Goal: Task Accomplishment & Management: Complete application form

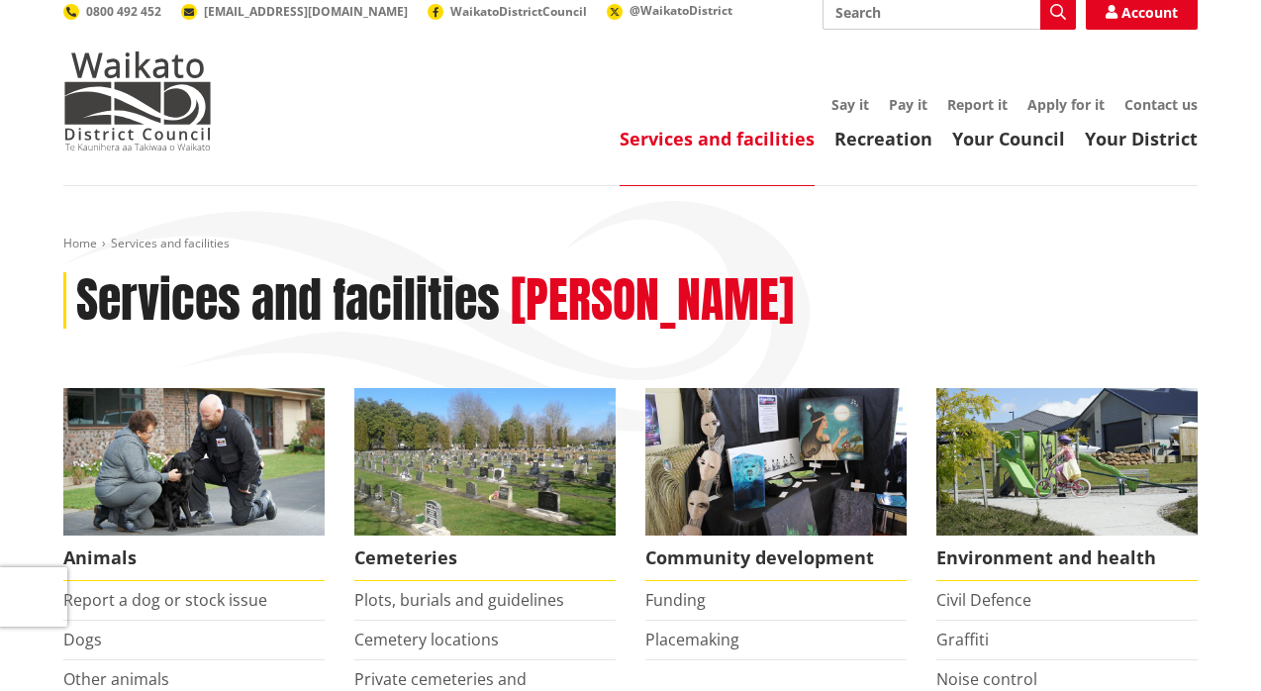
scroll to position [12, 0]
click at [885, 141] on link "Recreation" at bounding box center [883, 139] width 98 height 24
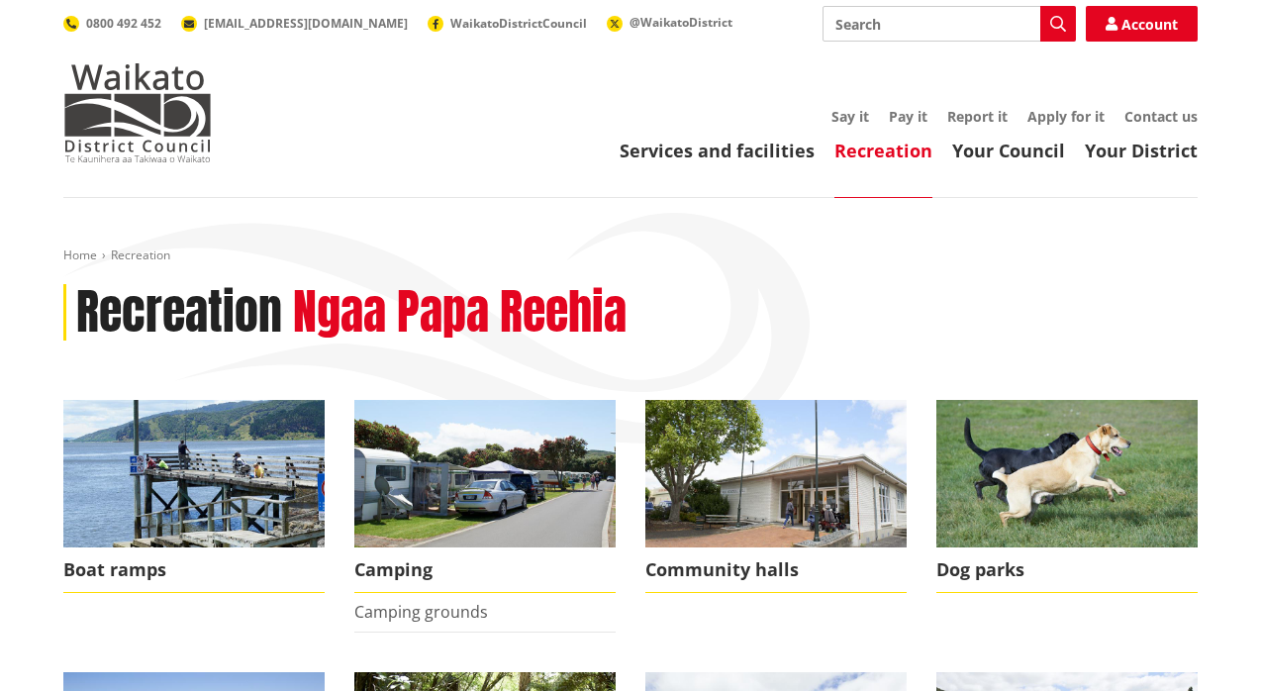
click at [888, 30] on input "Search" at bounding box center [948, 24] width 253 height 36
type input "reserve event notification form"
click at [1056, 27] on icon "button" at bounding box center [1058, 24] width 16 height 16
click at [1056, 24] on icon "button" at bounding box center [1058, 24] width 16 height 16
click at [1055, 19] on icon "button" at bounding box center [1058, 24] width 16 height 16
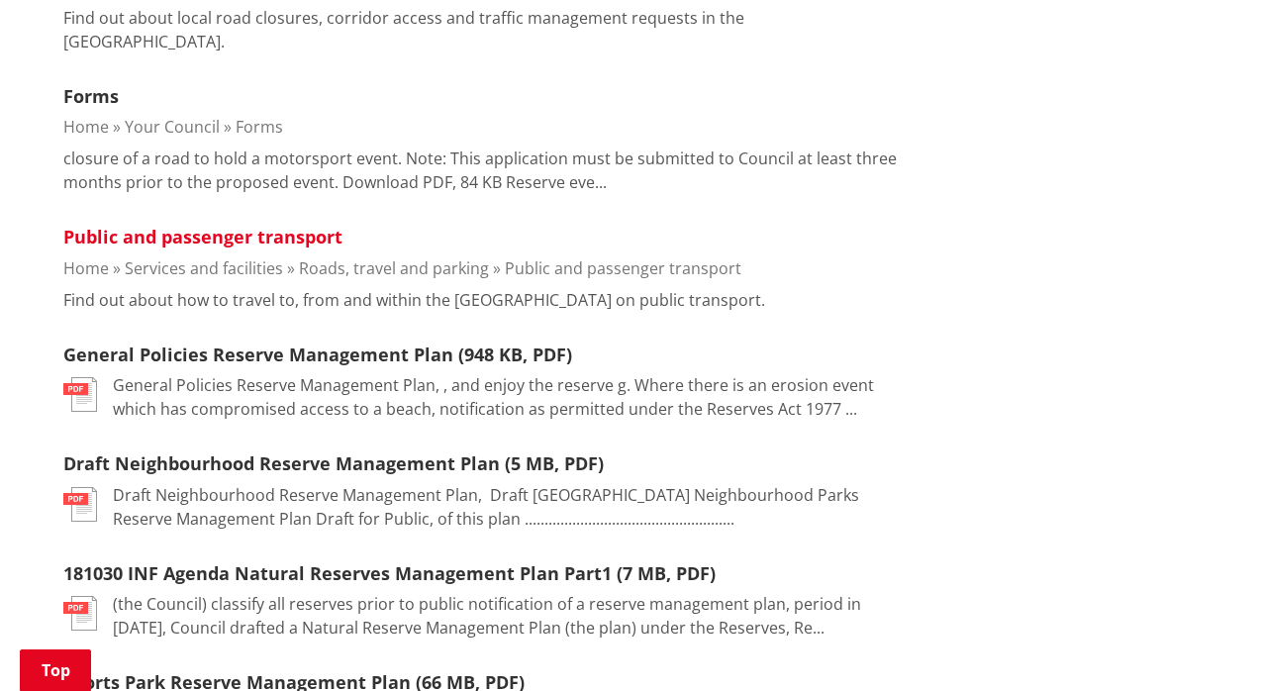
scroll to position [741, 0]
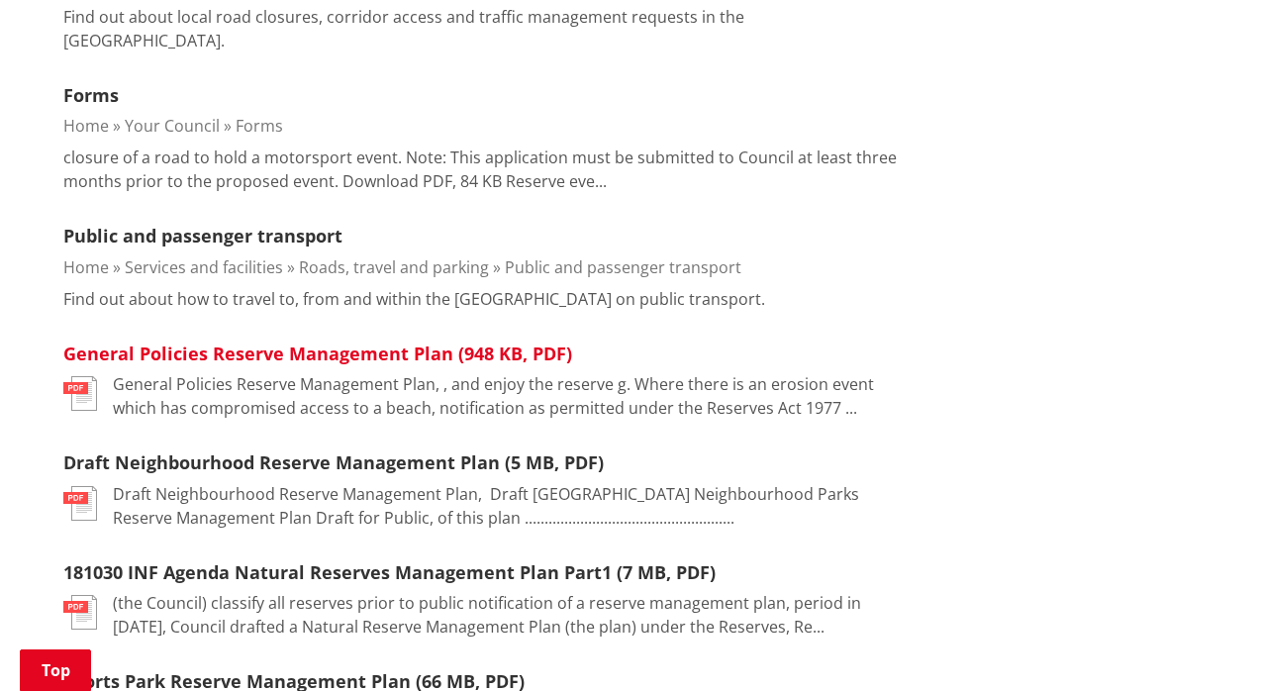
click at [205, 341] on link "General Policies Reserve Management Plan (948 KB, PDF)" at bounding box center [317, 353] width 509 height 24
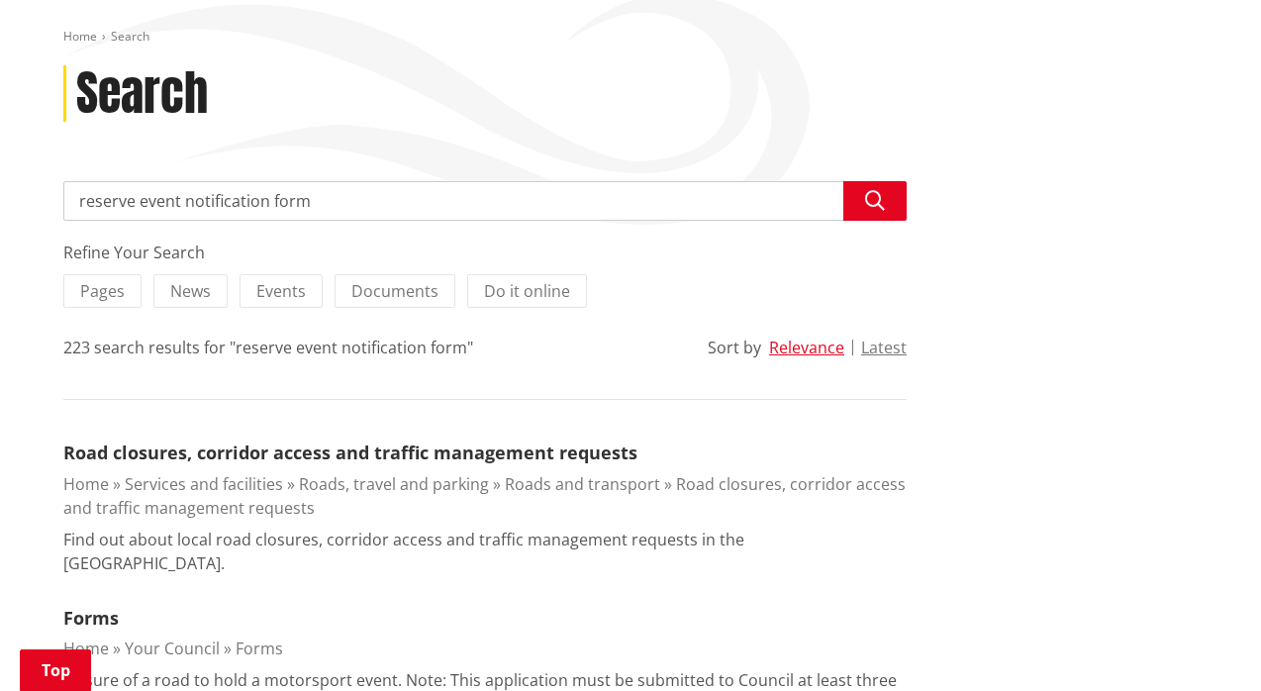
scroll to position [187, 0]
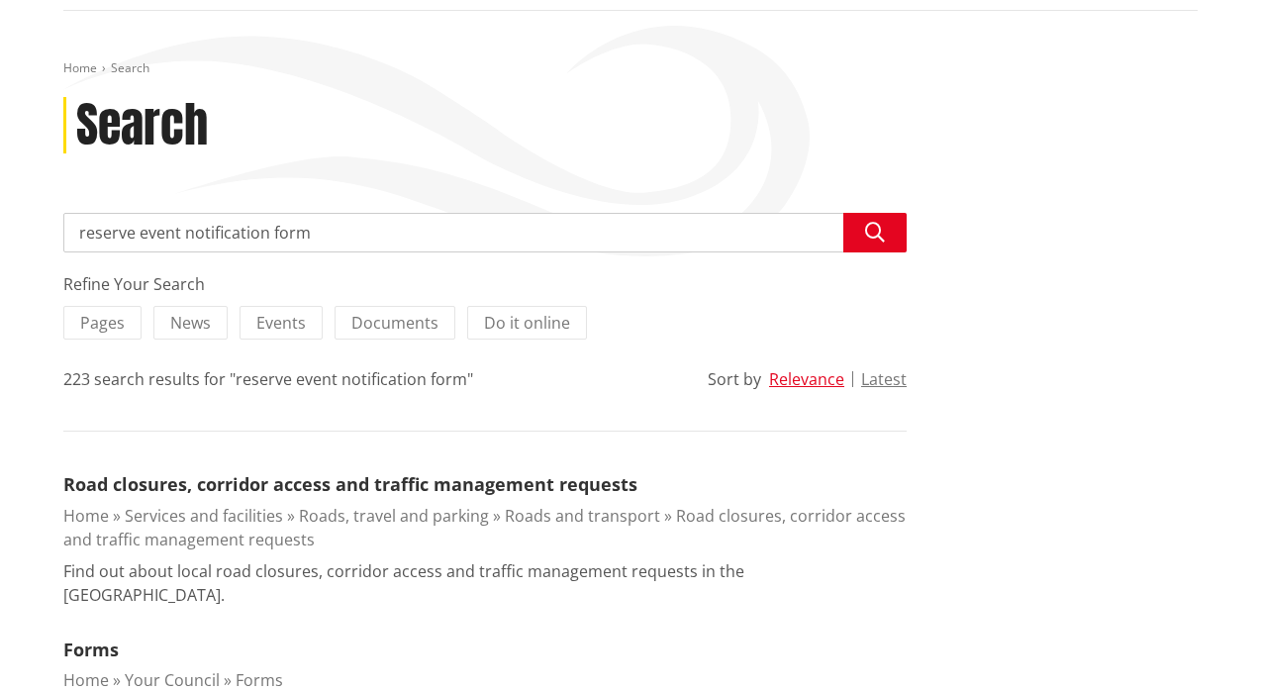
click at [309, 232] on input "reserve event notification form" at bounding box center [484, 233] width 843 height 40
type input "r"
click at [313, 233] on input "Small event Hazard register team plate" at bounding box center [484, 233] width 843 height 40
click at [320, 232] on input "Small event Hazard register tem plate" at bounding box center [484, 233] width 843 height 40
type input "Small event Hazard register template"
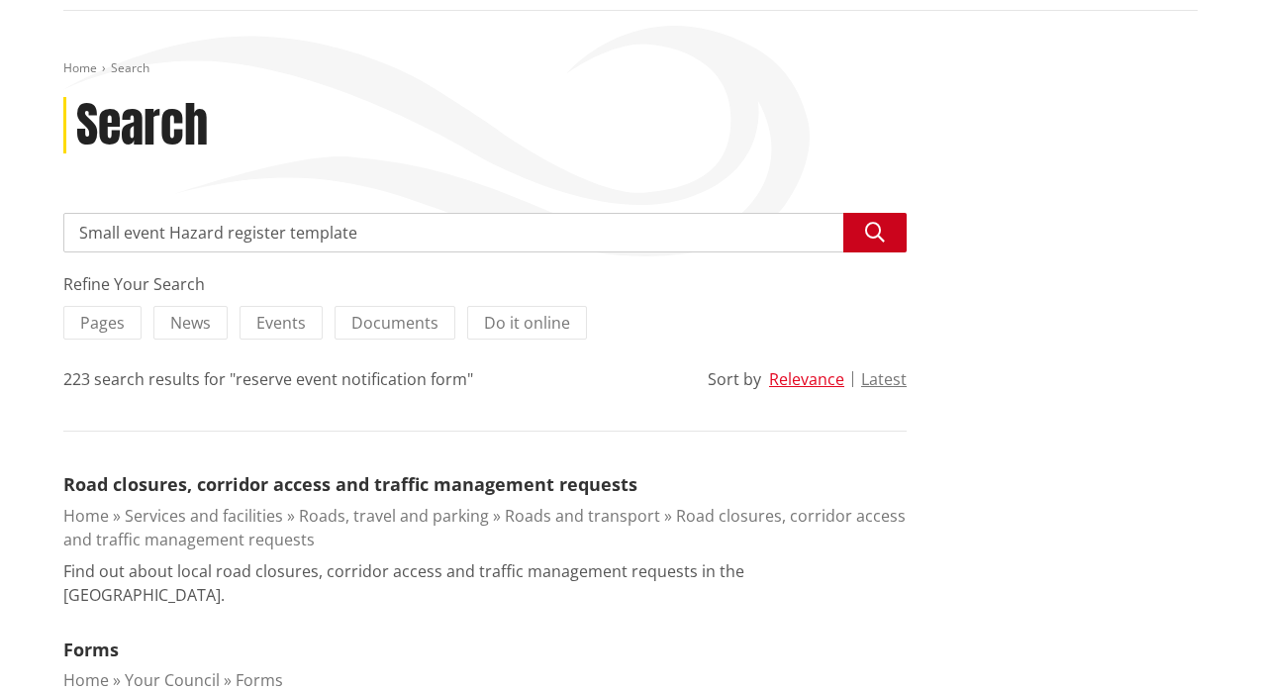
click at [866, 227] on icon "button" at bounding box center [875, 233] width 20 height 20
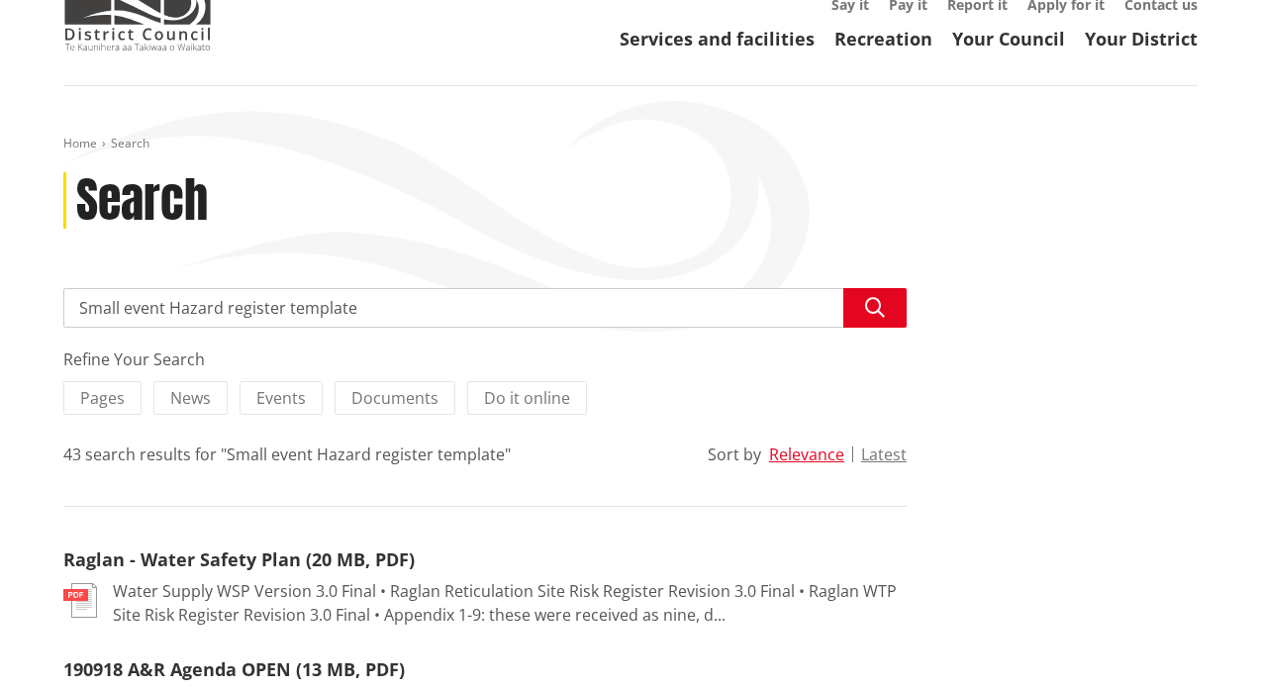
scroll to position [111, 0]
click at [387, 405] on span "Documents" at bounding box center [394, 399] width 87 height 22
click at [0, 0] on input "Documents" at bounding box center [0, 0] width 0 height 0
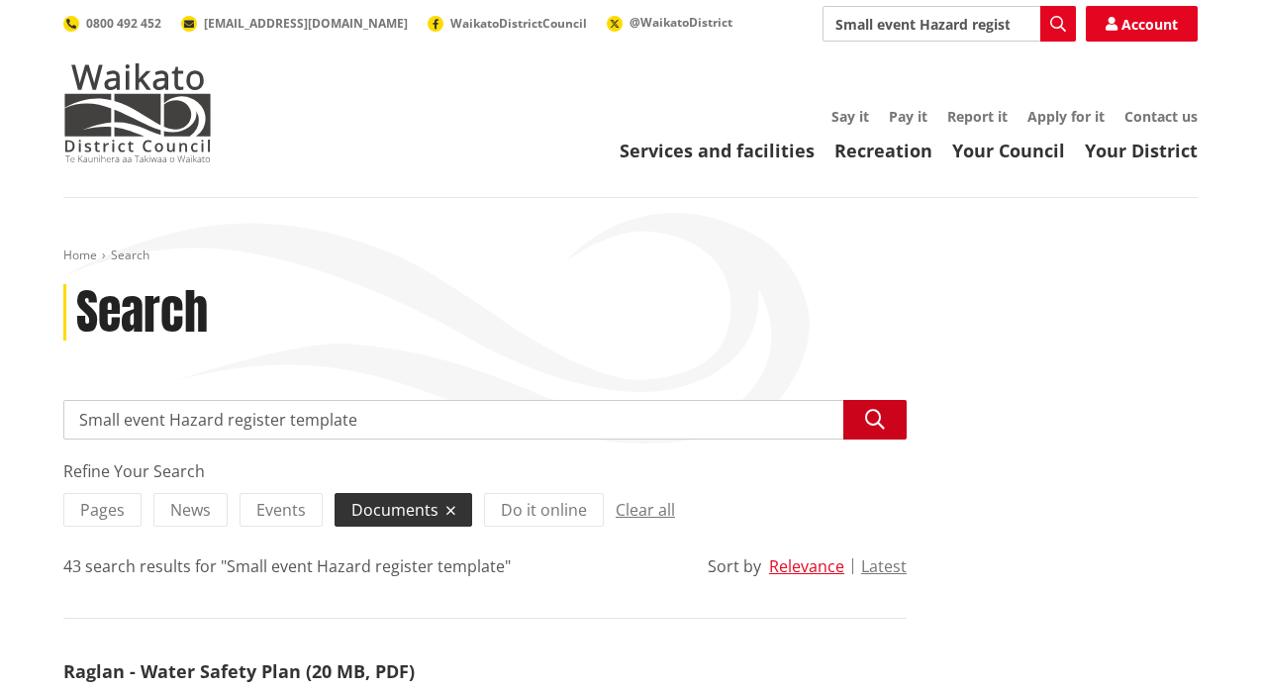
click at [873, 417] on icon "button" at bounding box center [875, 420] width 20 height 20
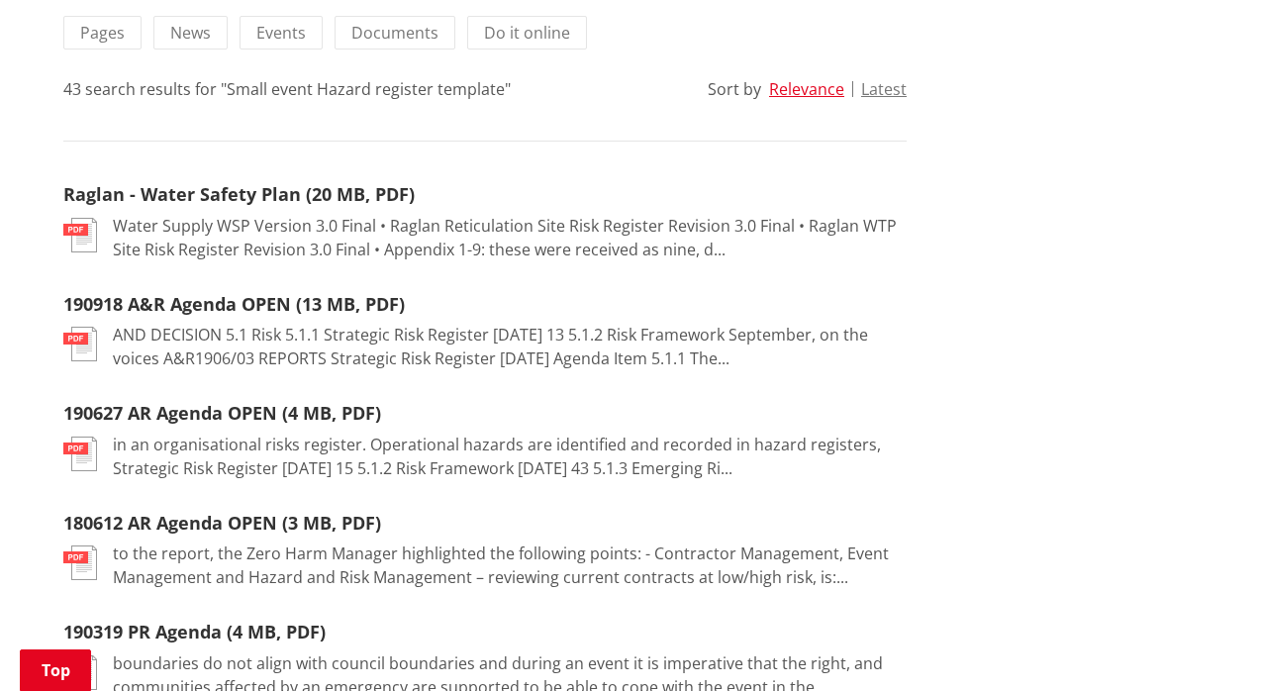
scroll to position [476, 0]
click at [246, 417] on link "190627 AR Agenda OPEN (4 MB, PDF)" at bounding box center [222, 414] width 318 height 24
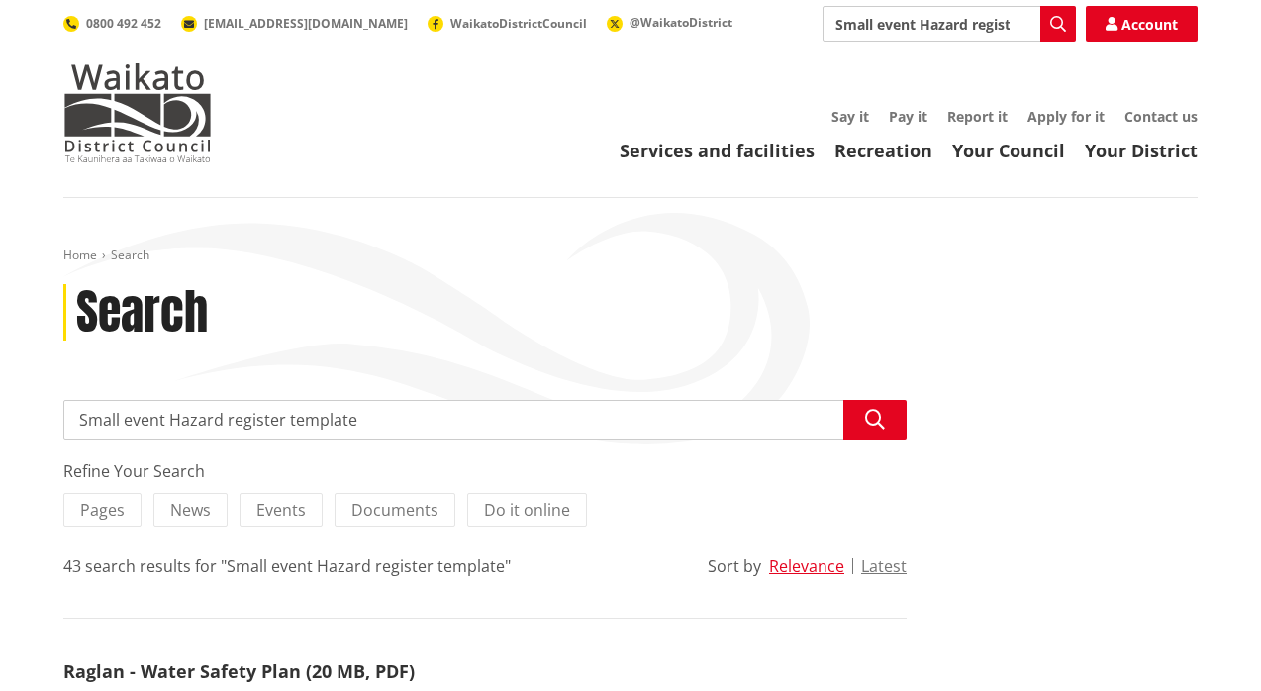
scroll to position [0, 0]
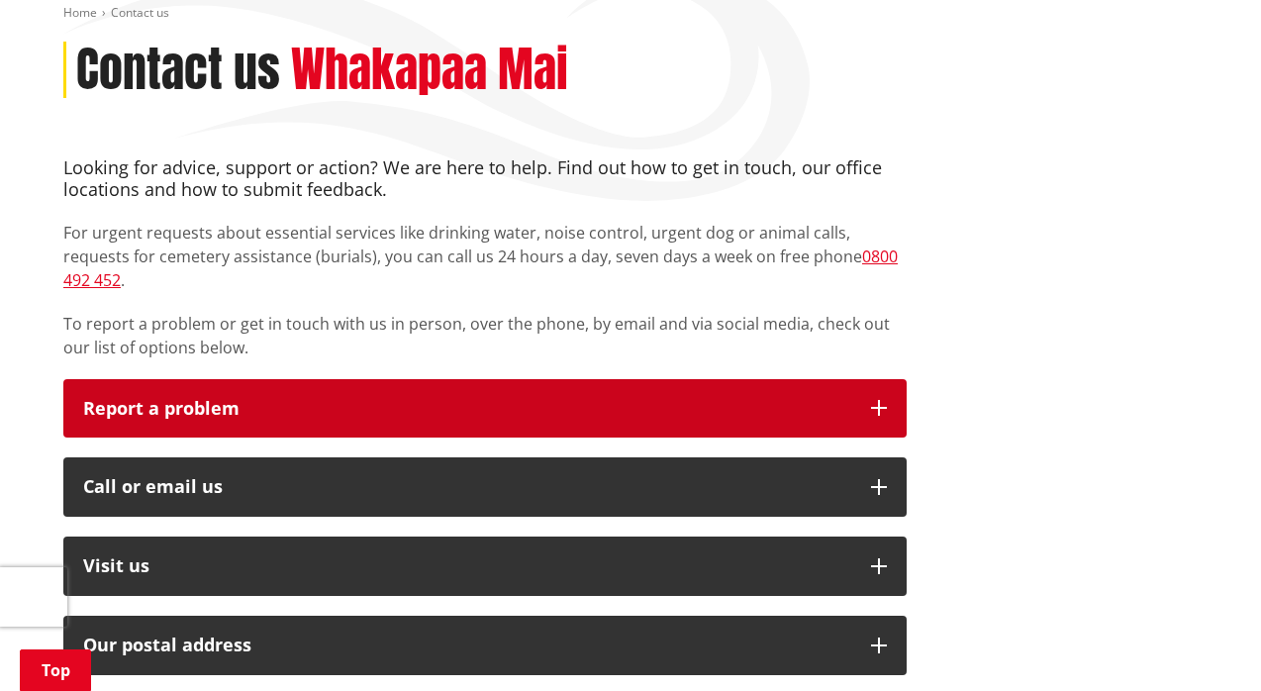
scroll to position [240, 0]
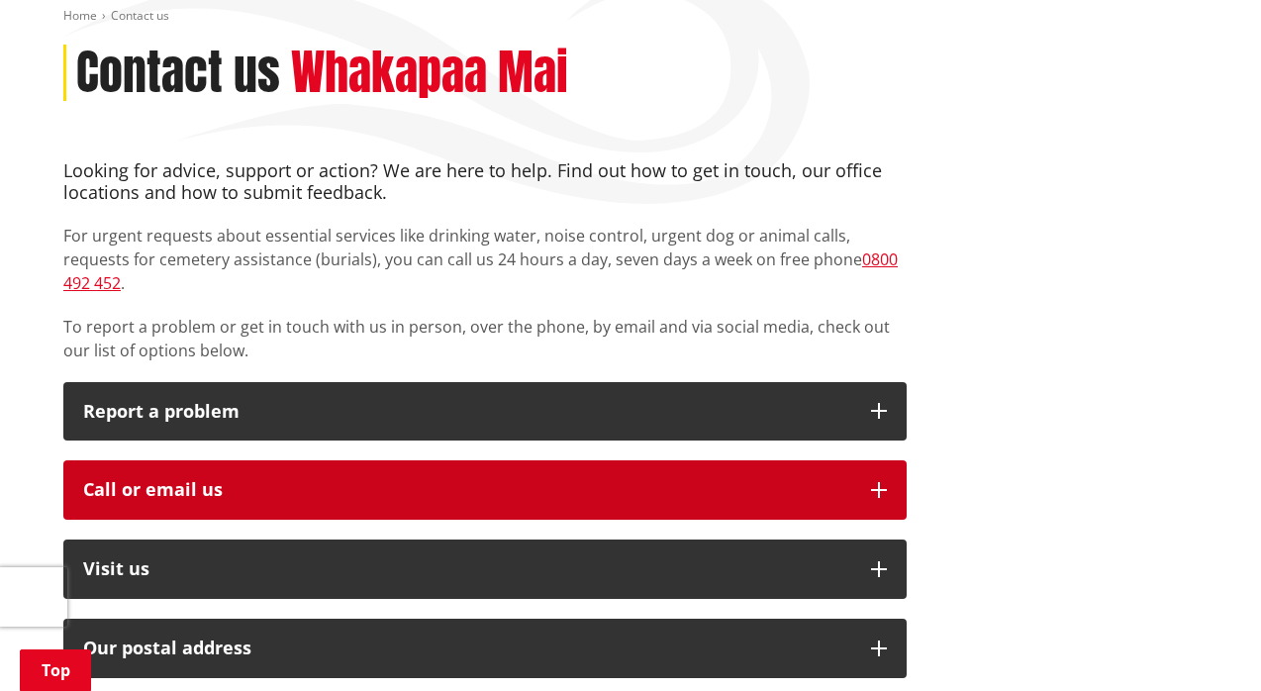
click at [251, 460] on button "Call or email us" at bounding box center [484, 489] width 843 height 59
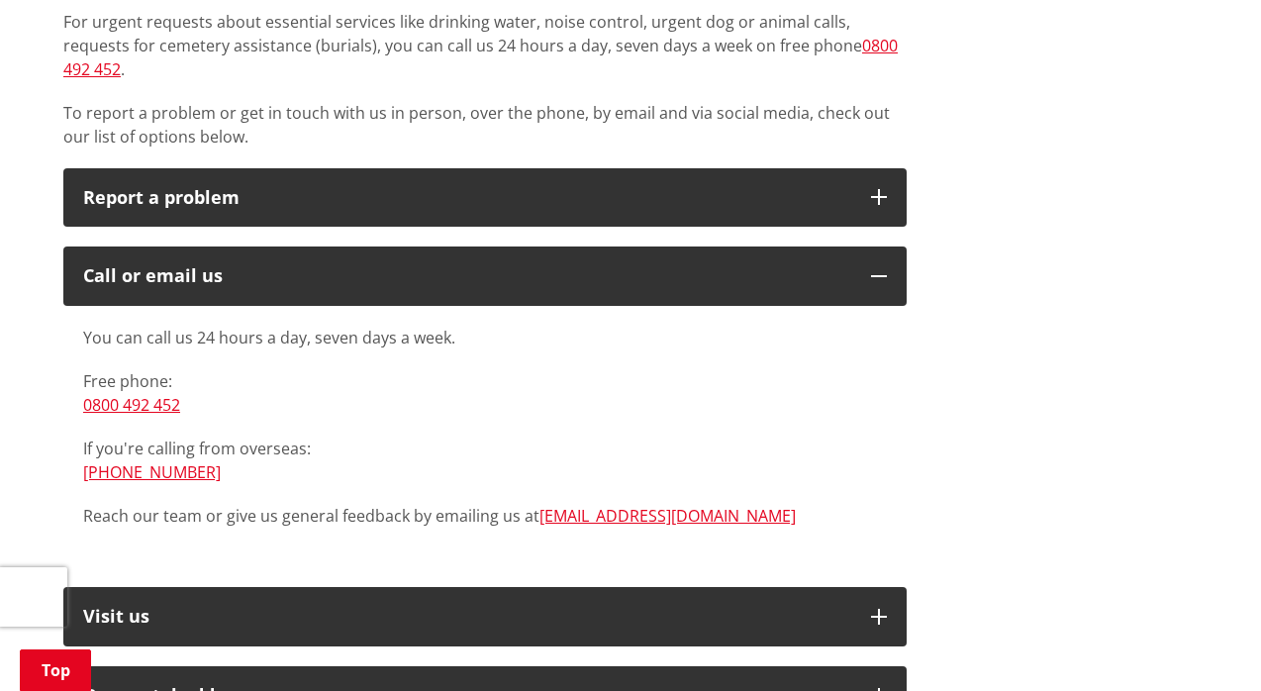
scroll to position [451, 0]
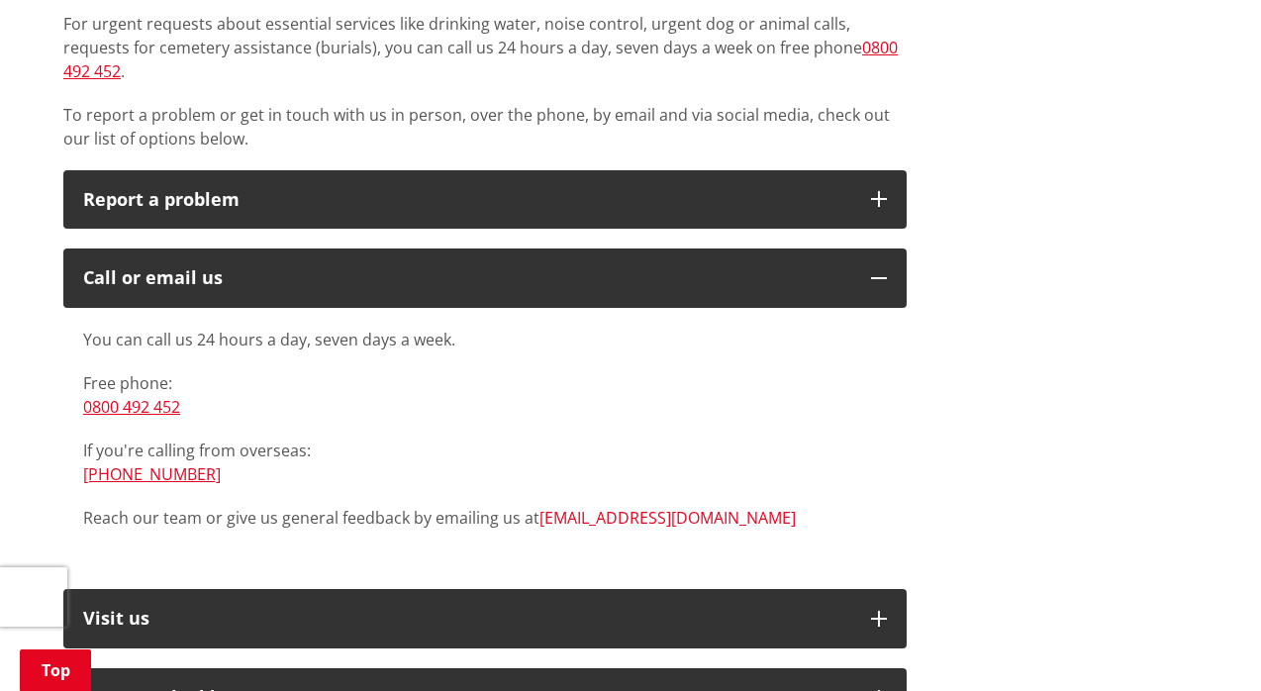
click at [574, 507] on link "[EMAIL_ADDRESS][DOMAIN_NAME]" at bounding box center [667, 518] width 256 height 22
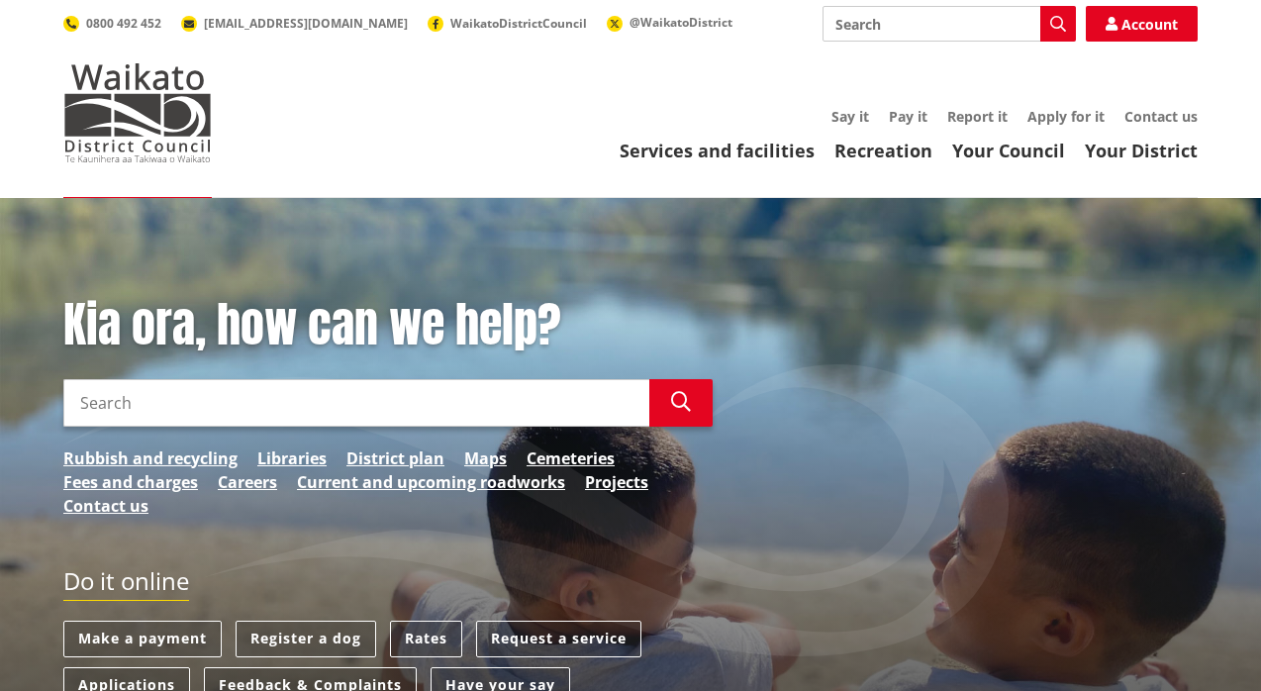
click at [263, 405] on input "Search" at bounding box center [356, 403] width 586 height 48
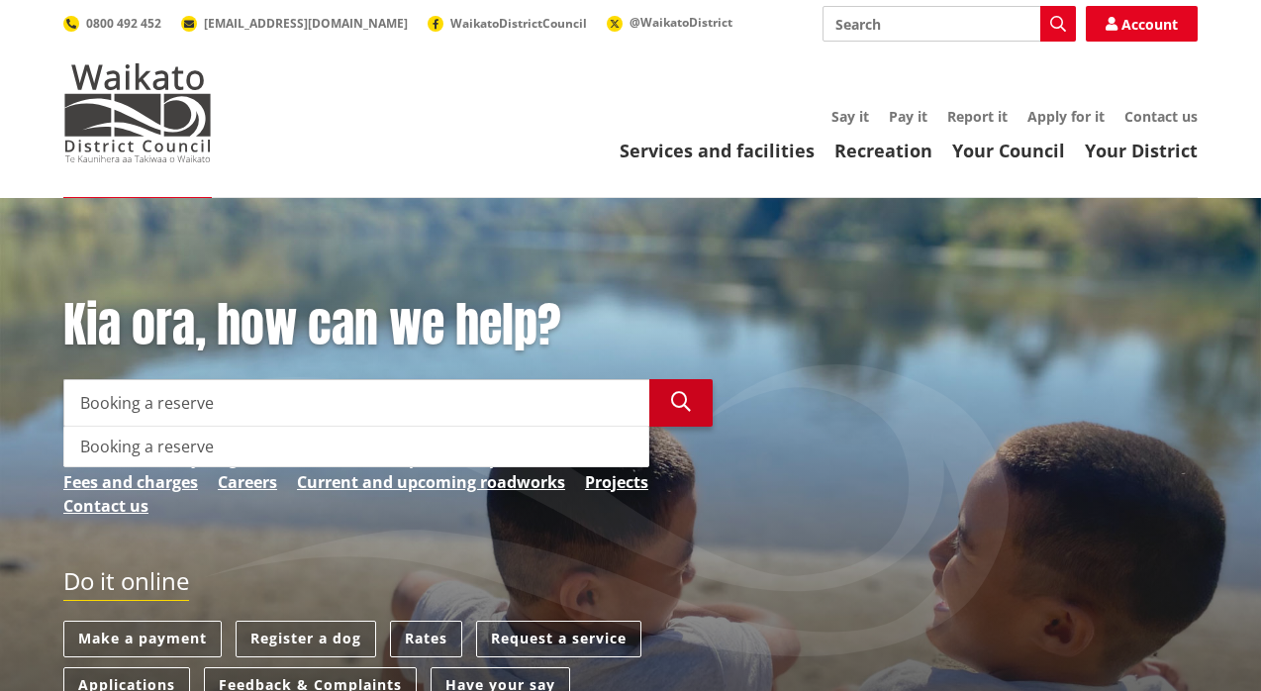
type input "Booking a reserve"
click at [672, 402] on icon "button" at bounding box center [681, 402] width 20 height 20
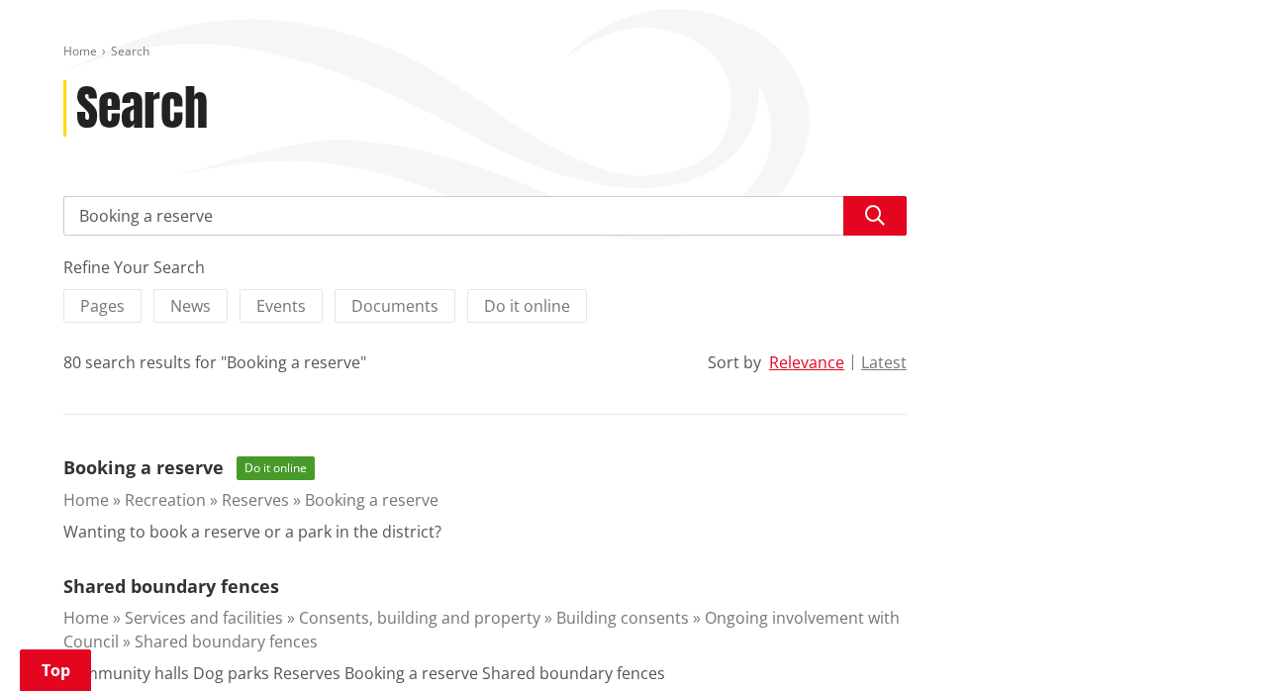
scroll to position [204, 0]
click at [284, 470] on span "Do it online" at bounding box center [276, 468] width 78 height 24
click at [273, 468] on span "Do it online" at bounding box center [276, 468] width 78 height 24
click at [212, 467] on link "Booking a reserve" at bounding box center [143, 467] width 160 height 24
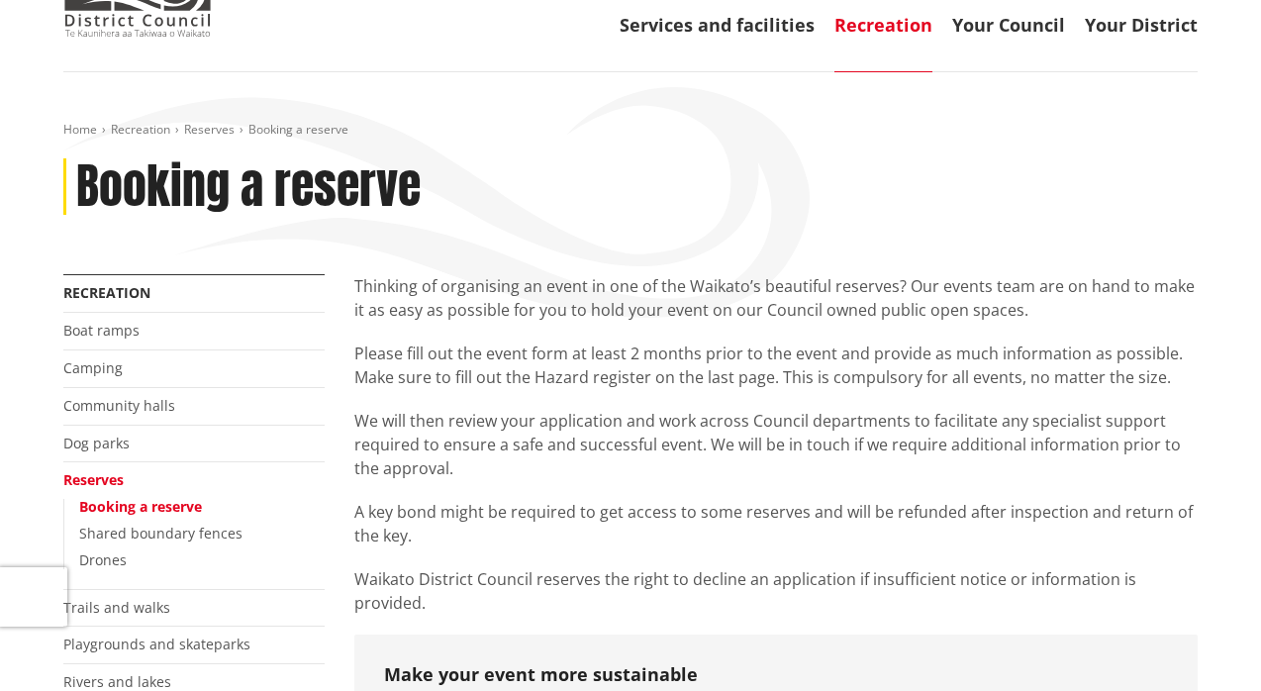
scroll to position [211, 0]
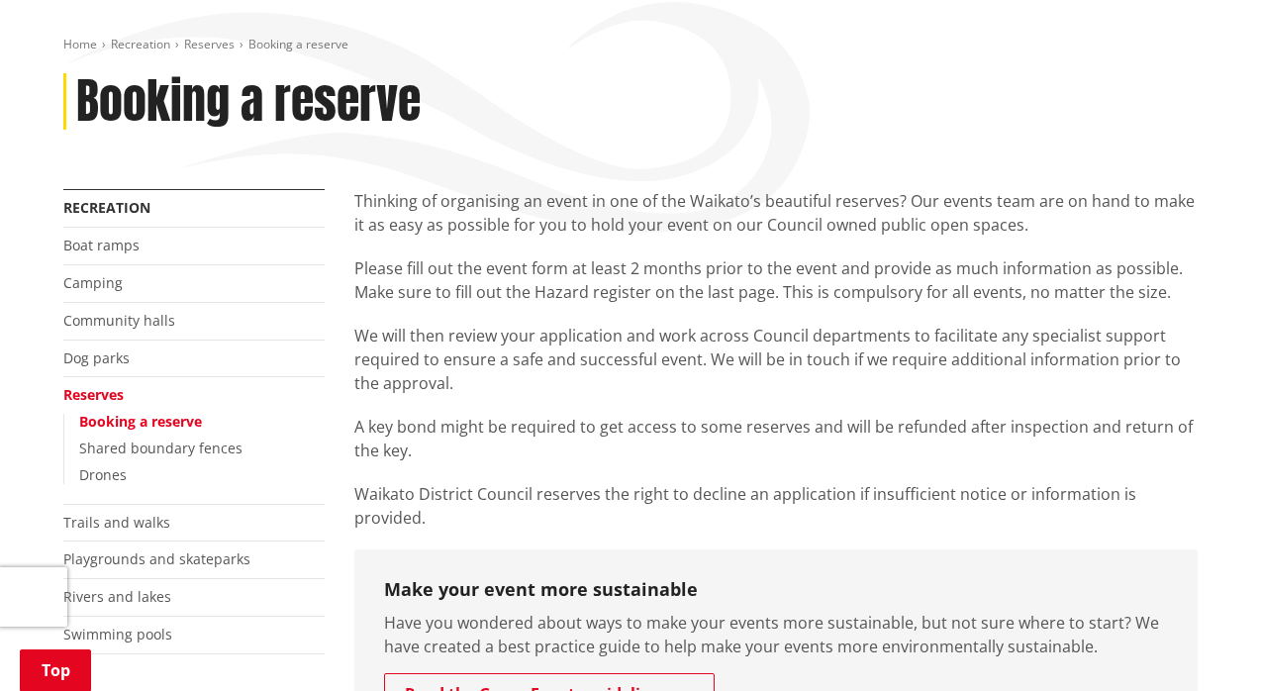
click at [177, 416] on link "Booking a reserve" at bounding box center [140, 421] width 123 height 19
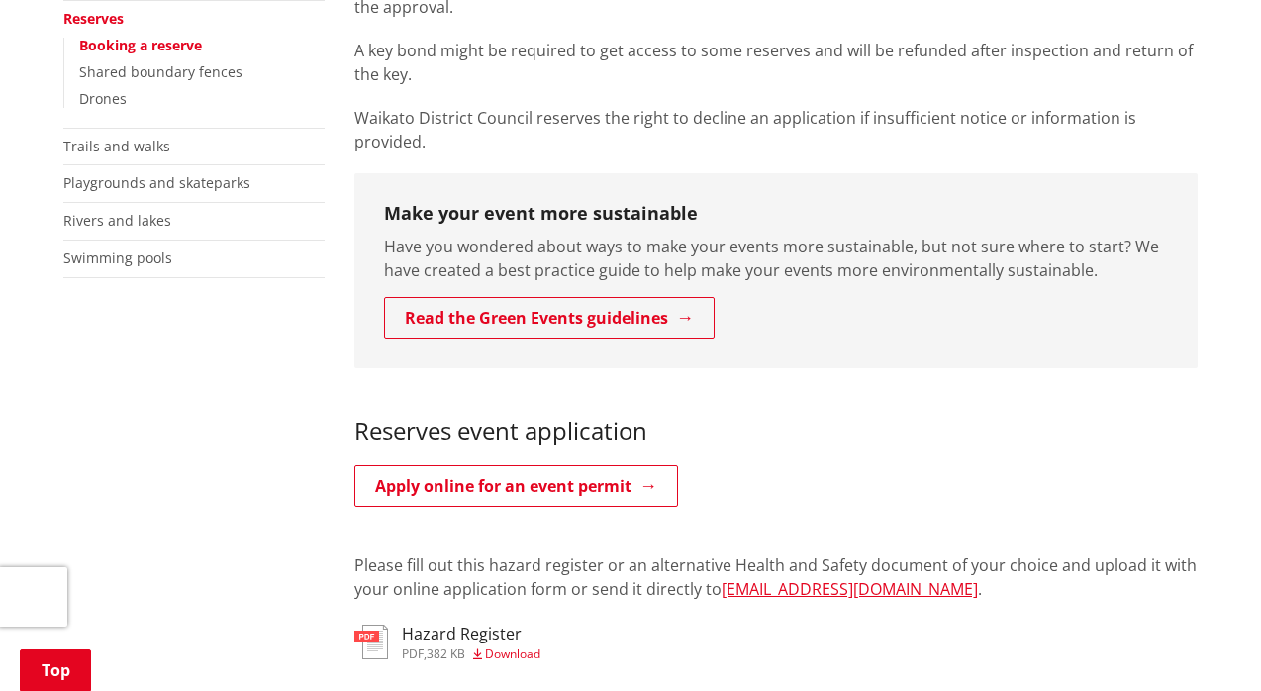
scroll to position [588, 0]
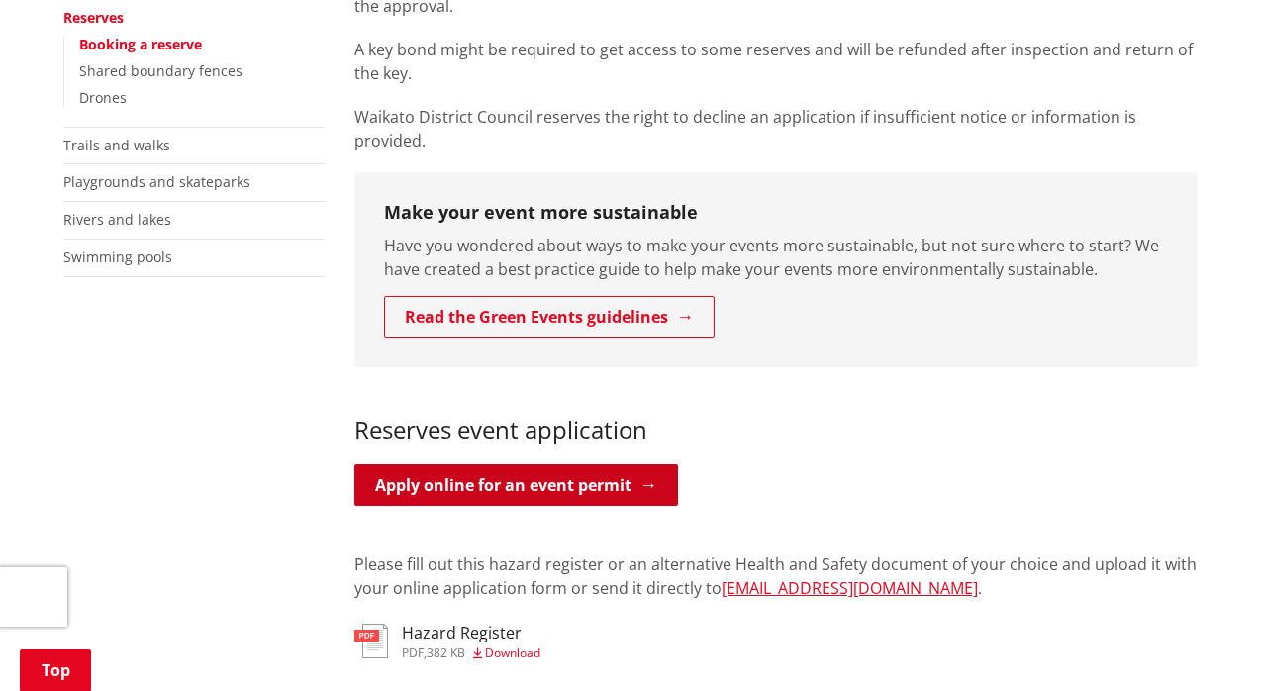
click at [491, 464] on link "Apply online for an event permit" at bounding box center [516, 485] width 324 height 42
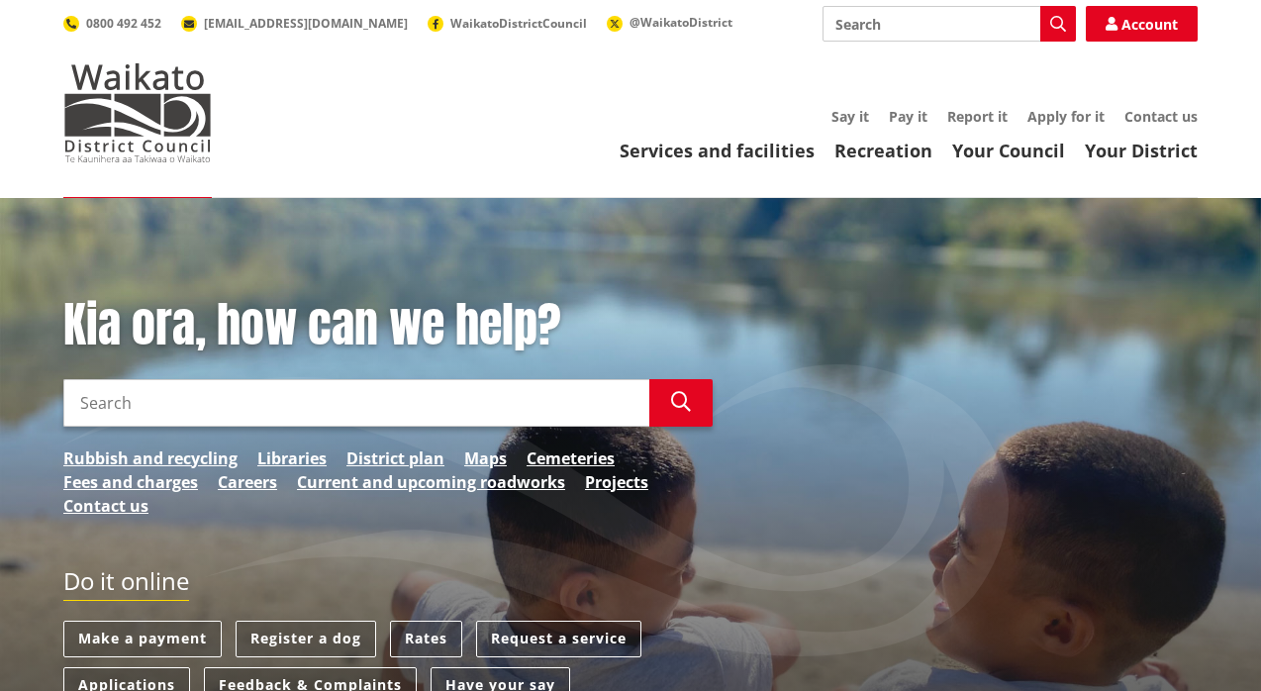
click at [163, 403] on input "Search" at bounding box center [356, 403] width 586 height 48
click at [185, 409] on input "reserve event. notification" at bounding box center [356, 403] width 586 height 48
click at [273, 405] on input "reserve event notification" at bounding box center [356, 403] width 586 height 48
type input "reserve event notification form"
click at [670, 408] on button "Search" at bounding box center [680, 403] width 63 height 48
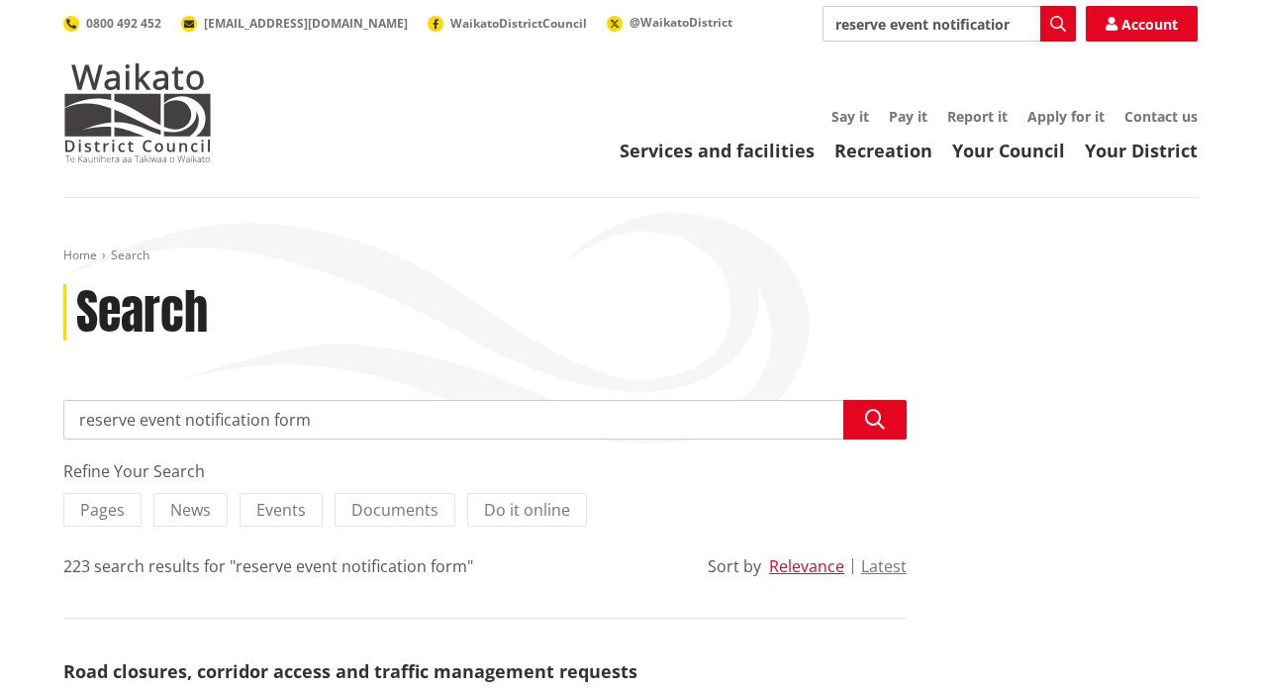
click at [354, 416] on input "reserve event notification form" at bounding box center [484, 420] width 843 height 40
click at [282, 503] on span "Events" at bounding box center [280, 510] width 49 height 22
click at [0, 0] on input "Events" at bounding box center [0, 0] width 0 height 0
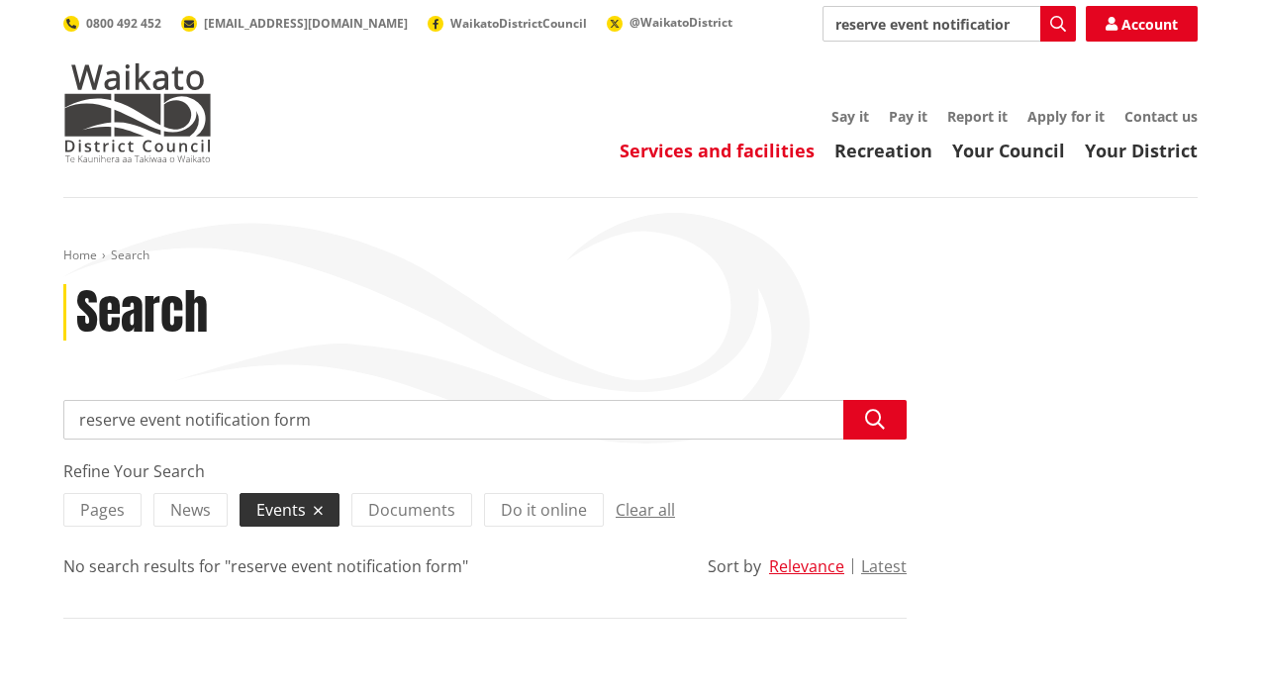
click at [762, 154] on link "Services and facilities" at bounding box center [717, 151] width 195 height 24
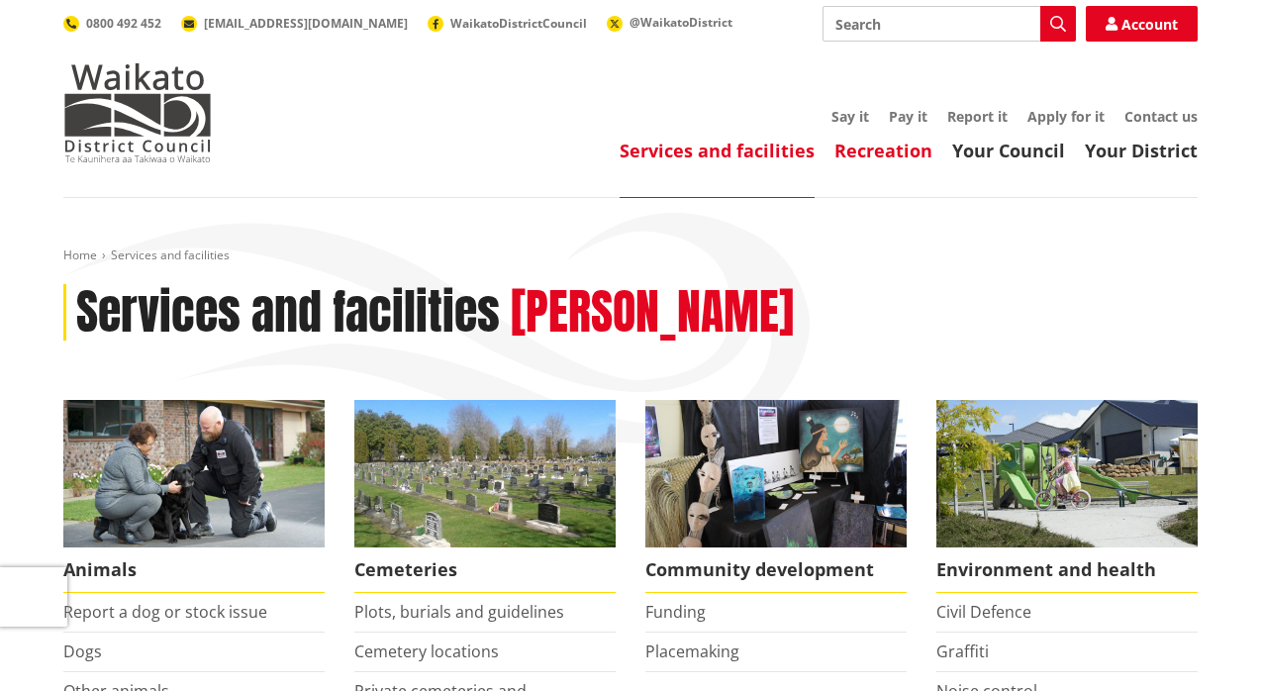
click at [876, 156] on link "Recreation" at bounding box center [883, 151] width 98 height 24
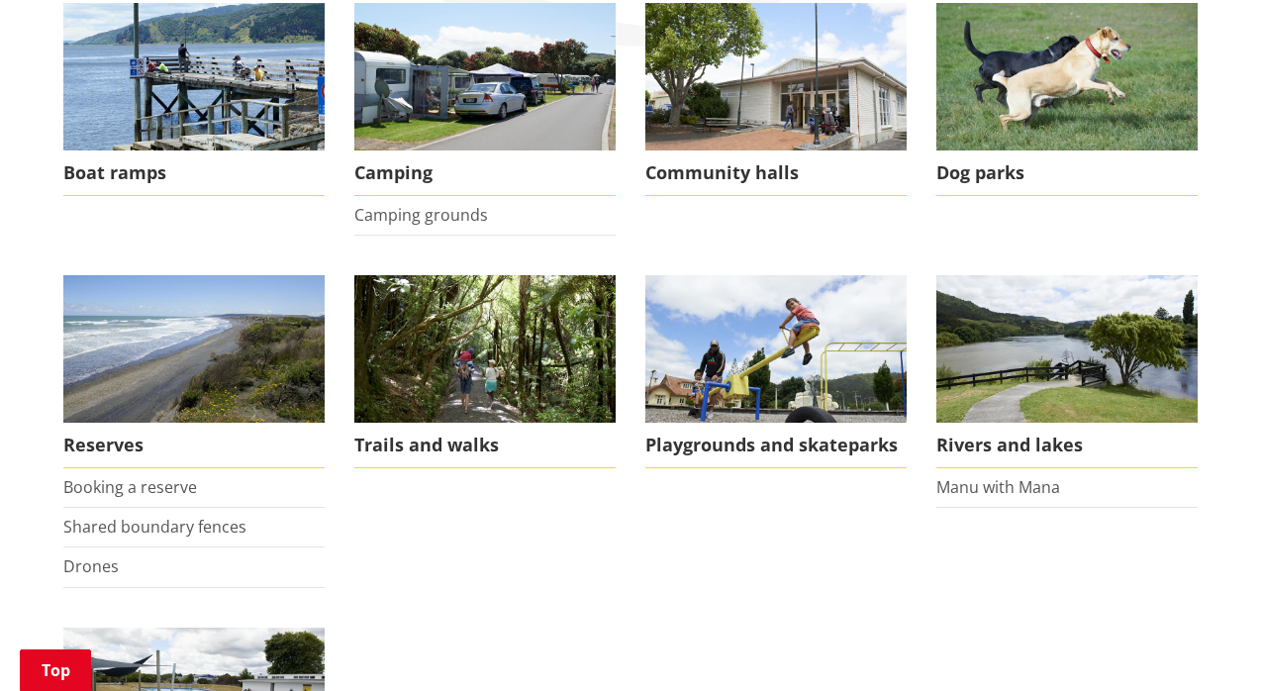
scroll to position [396, 0]
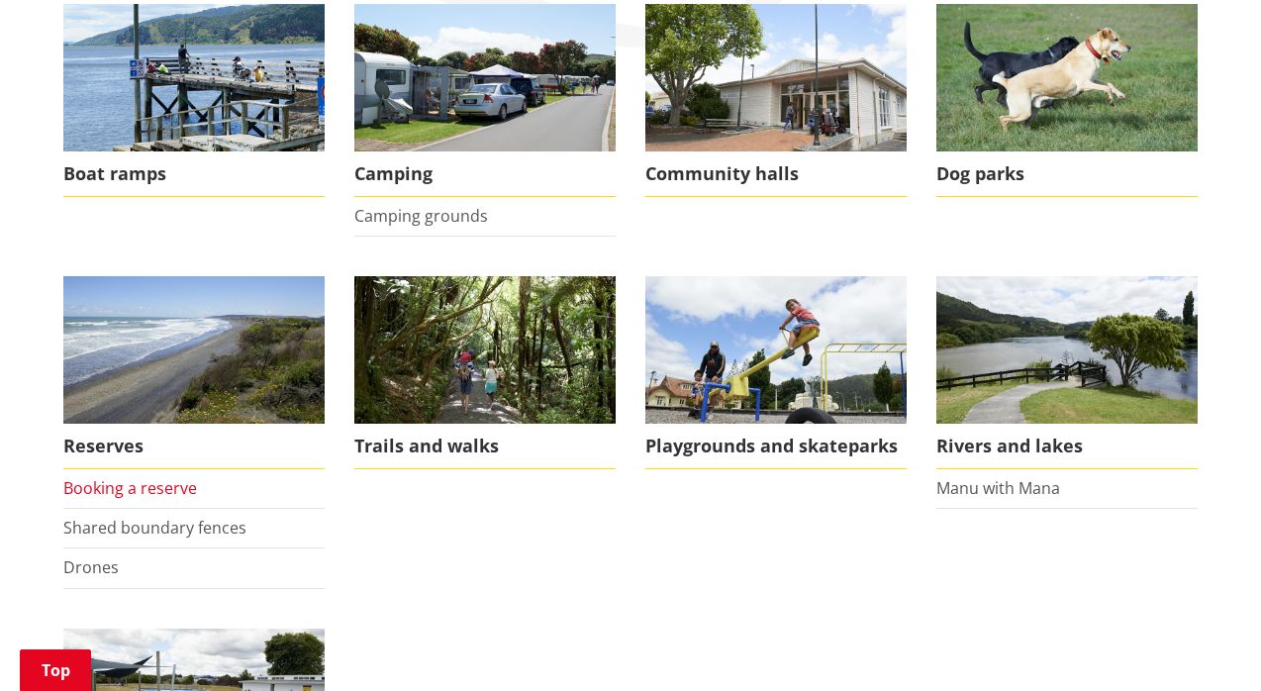
click at [170, 488] on link "Booking a reserve" at bounding box center [130, 488] width 134 height 22
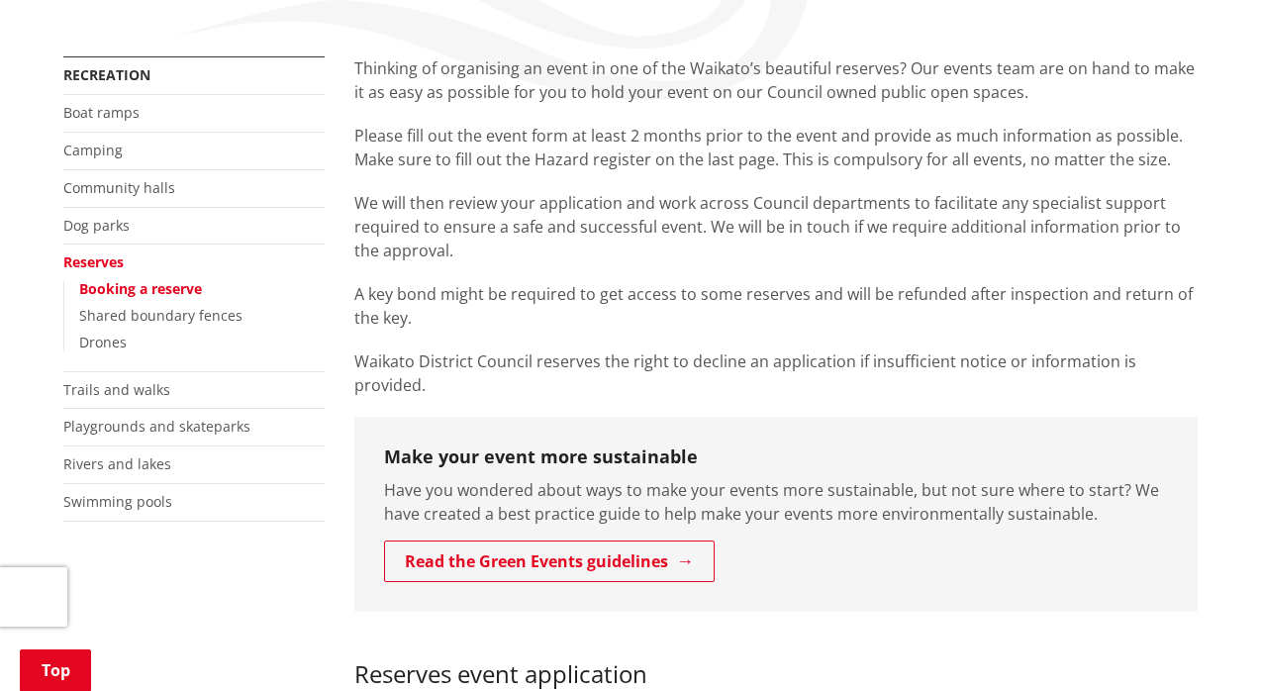
scroll to position [352, 0]
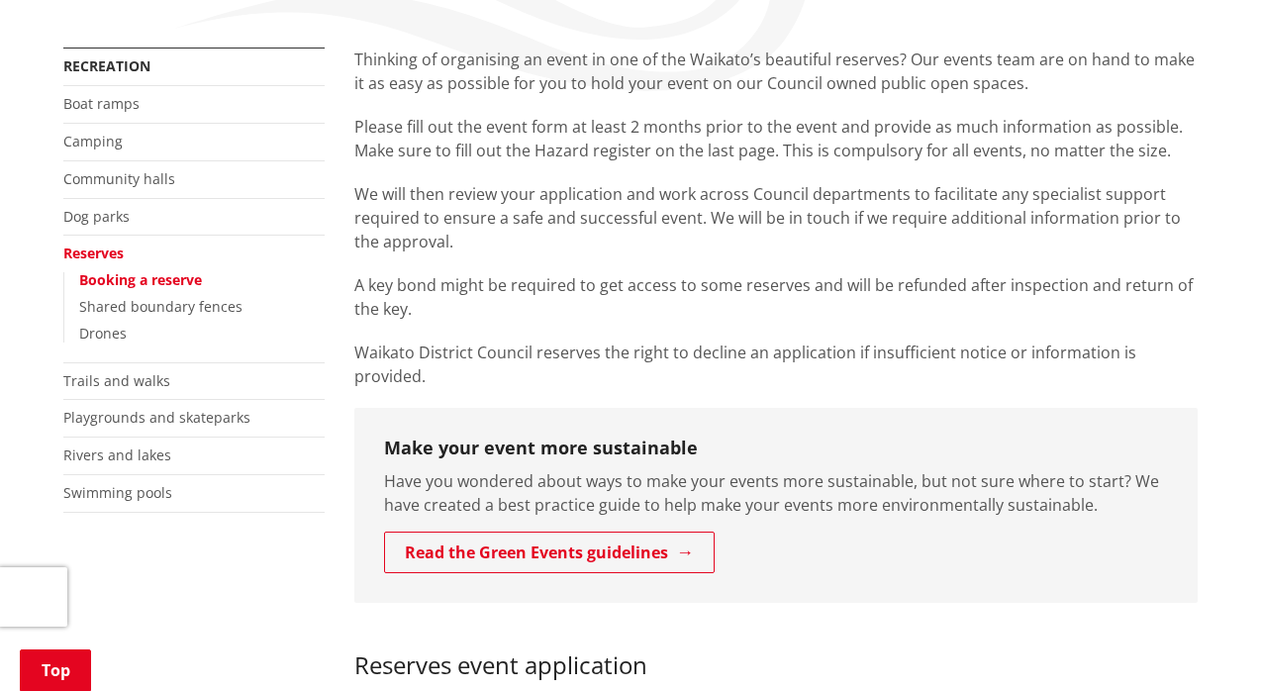
click at [165, 275] on link "Booking a reserve" at bounding box center [140, 279] width 123 height 19
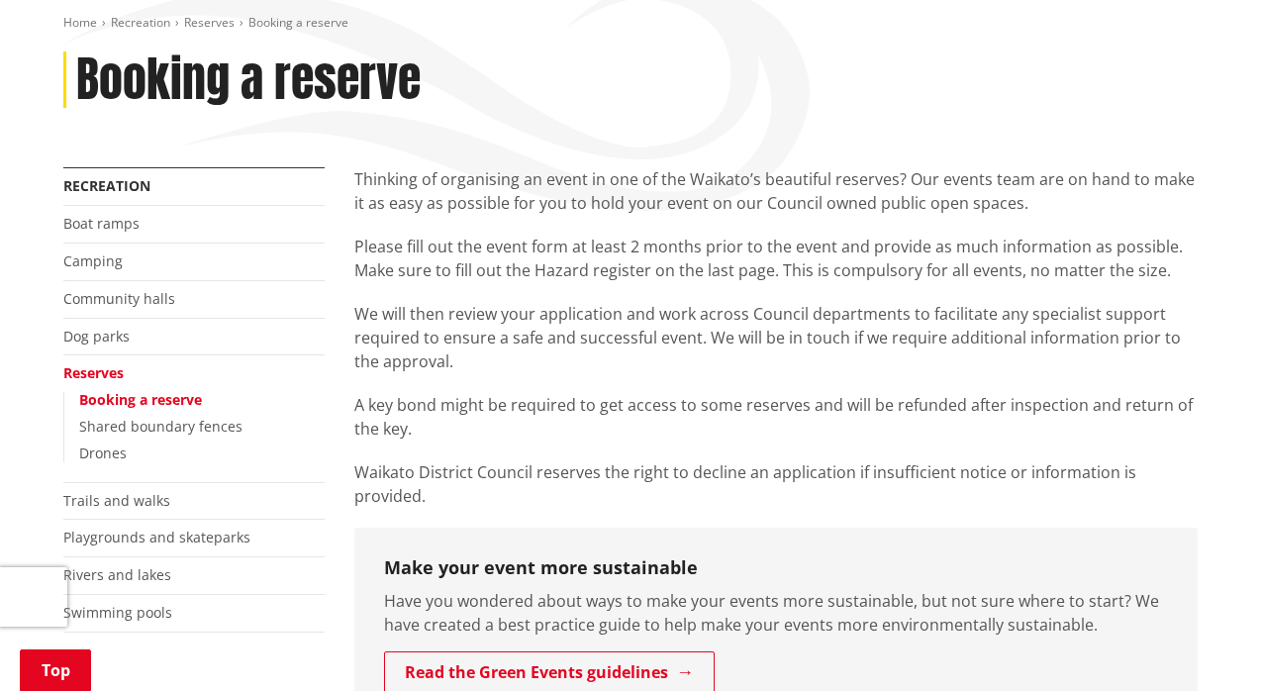
scroll to position [195, 0]
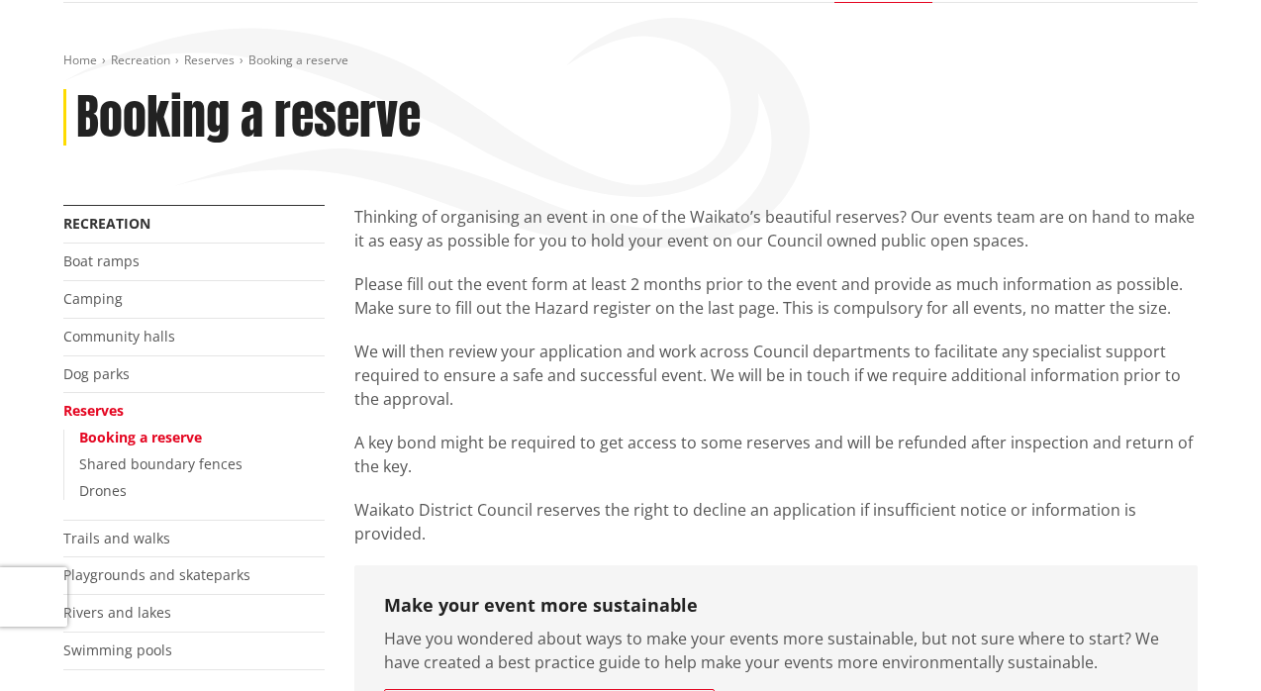
click at [170, 428] on link "Booking a reserve" at bounding box center [140, 437] width 123 height 19
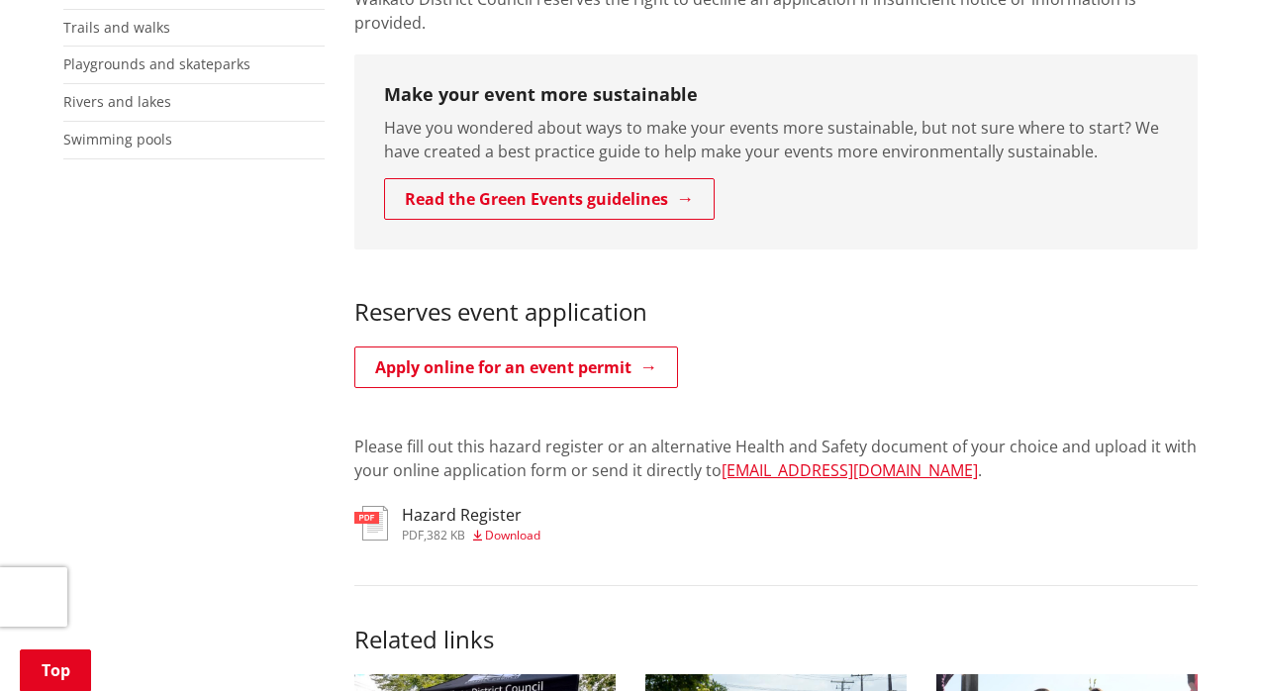
scroll to position [704, 0]
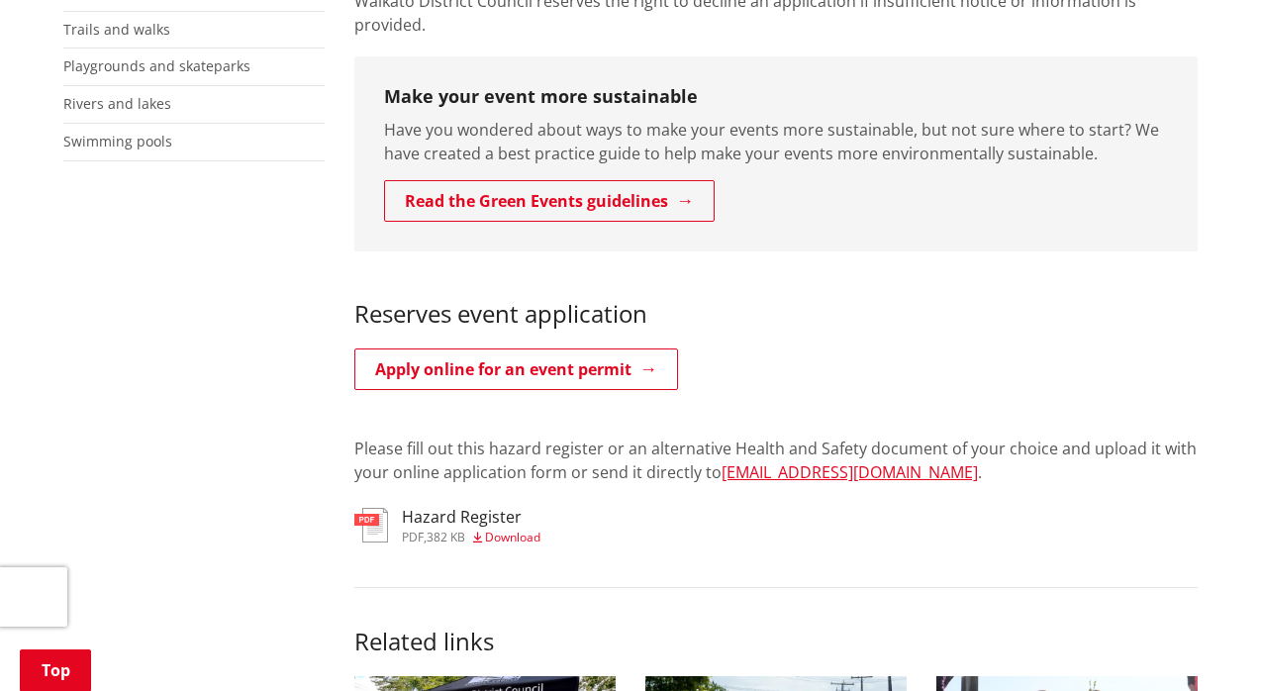
click at [377, 508] on img at bounding box center [371, 525] width 34 height 35
